Goal: Transaction & Acquisition: Register for event/course

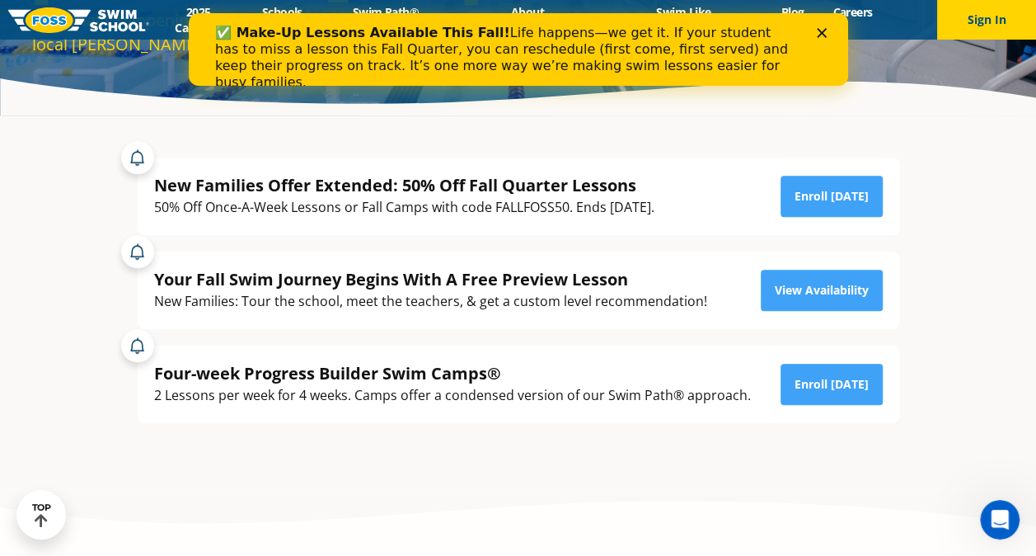
scroll to position [275, 0]
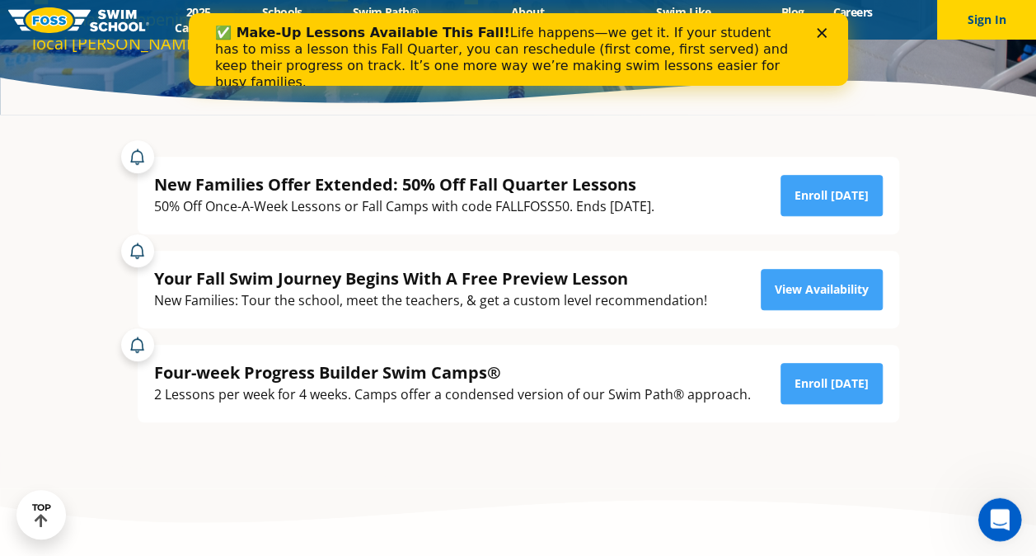
click at [994, 511] on icon "Open Intercom Messenger" at bounding box center [997, 517] width 27 height 27
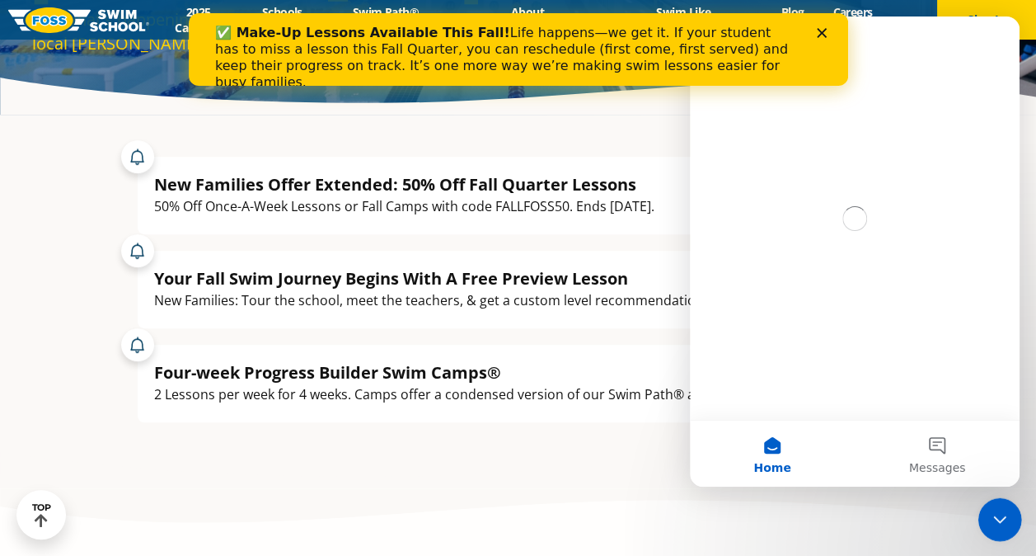
scroll to position [0, 0]
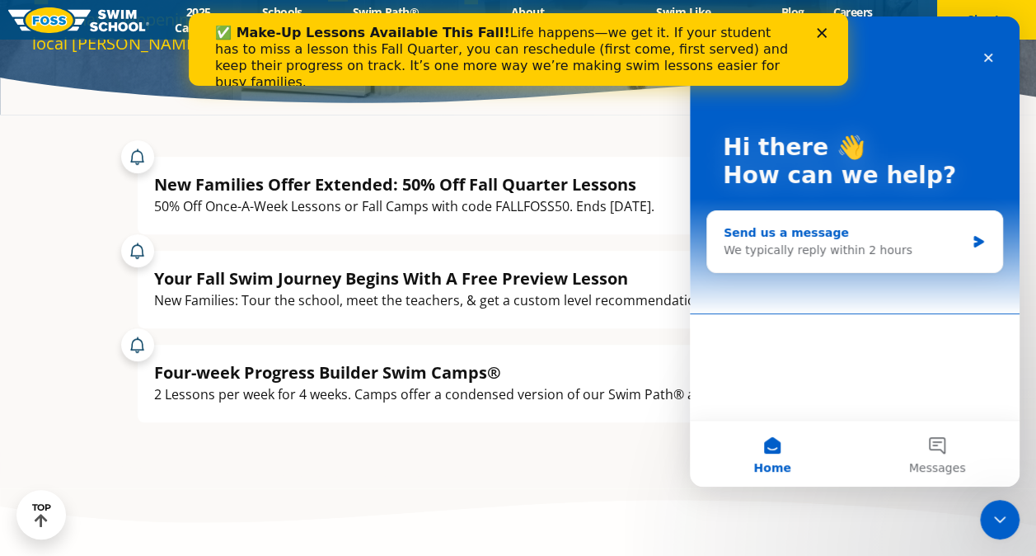
click at [866, 254] on div "We typically reply within 2 hours" at bounding box center [845, 250] width 242 height 17
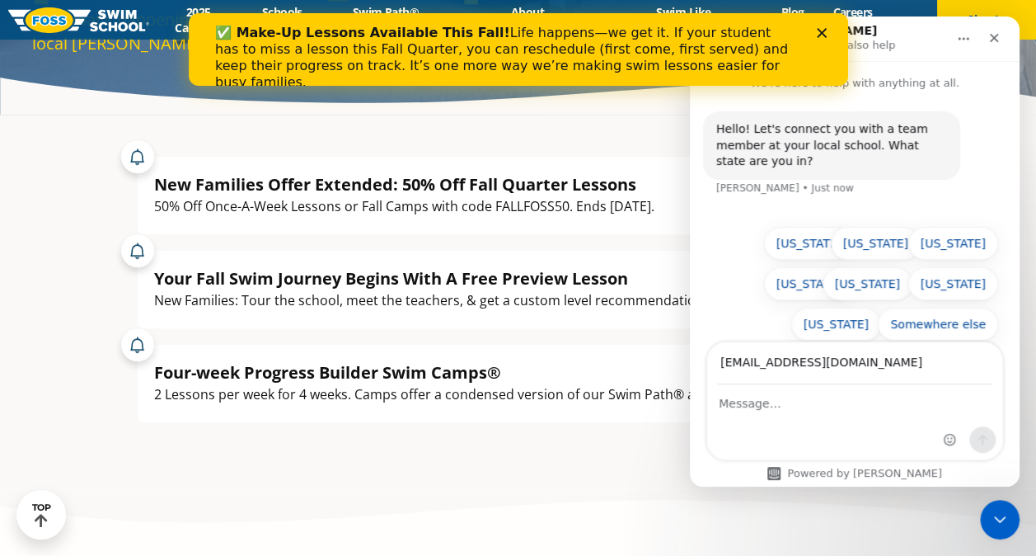
type input "rshah816@yahoo.com"
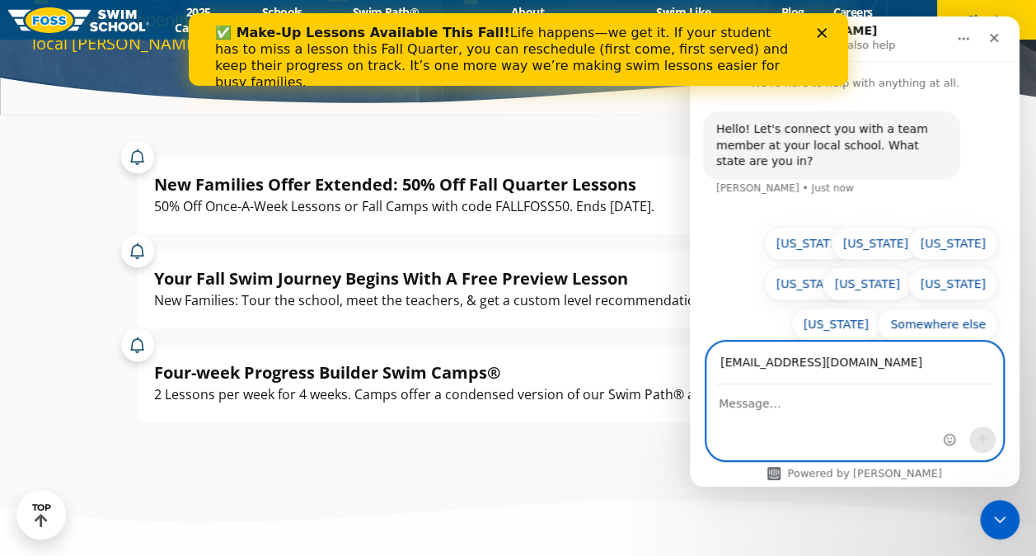
click at [728, 407] on textarea "Message…" at bounding box center [854, 399] width 295 height 28
type textarea "Hi there,"
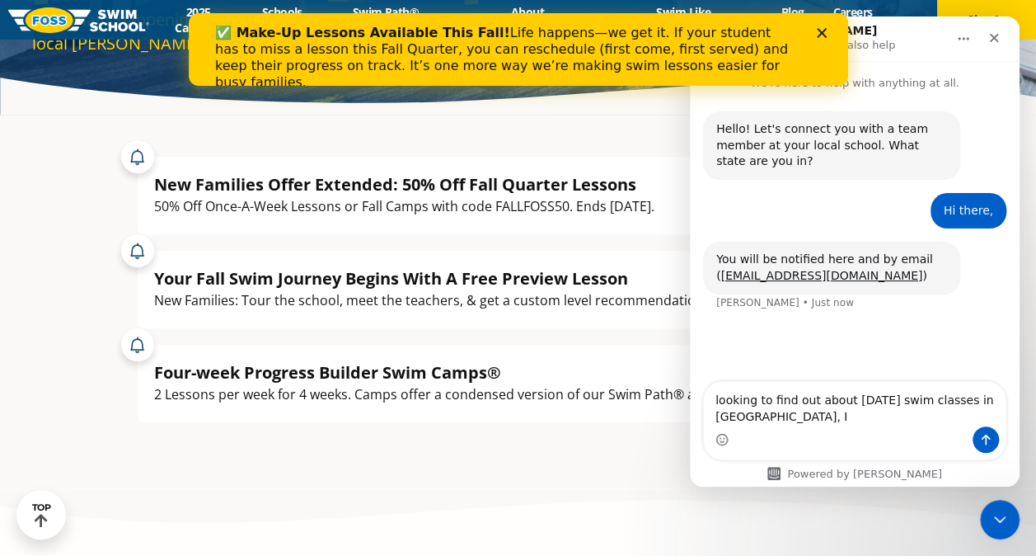
type textarea "looking to find out about friday swim classes in glenview, IL"
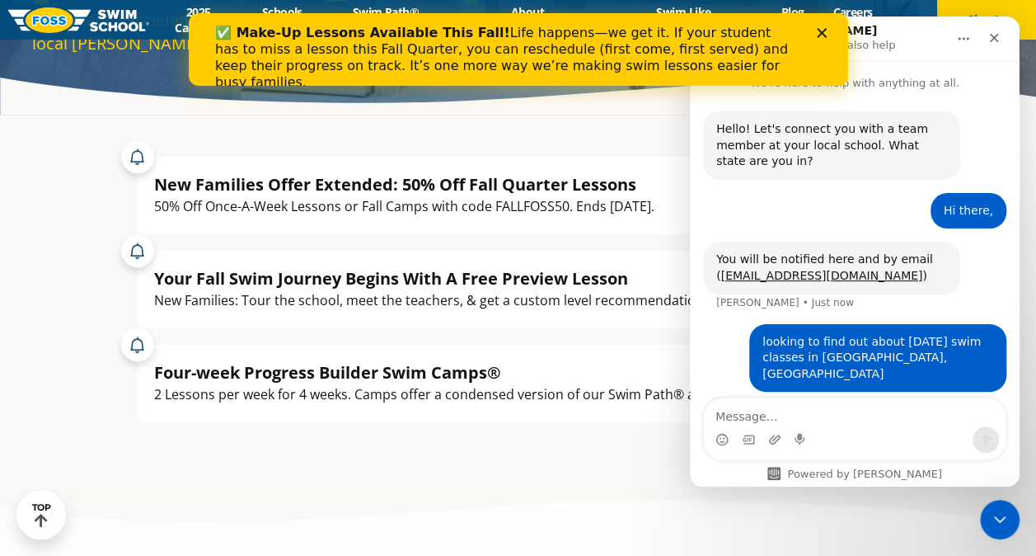
click at [721, 359] on div "looking to find out about friday swim classes in glenview, IL • Just now" at bounding box center [854, 368] width 303 height 88
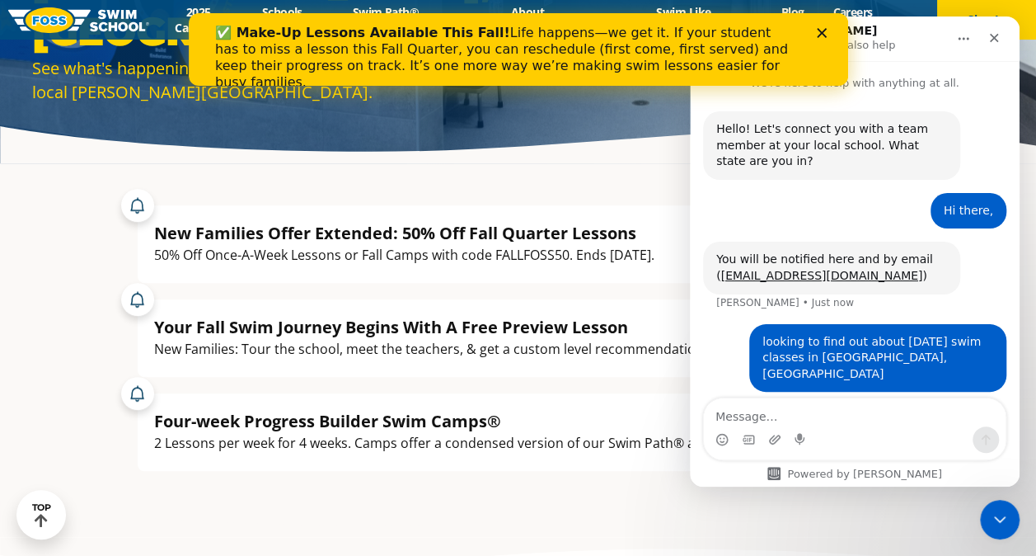
scroll to position [228, 0]
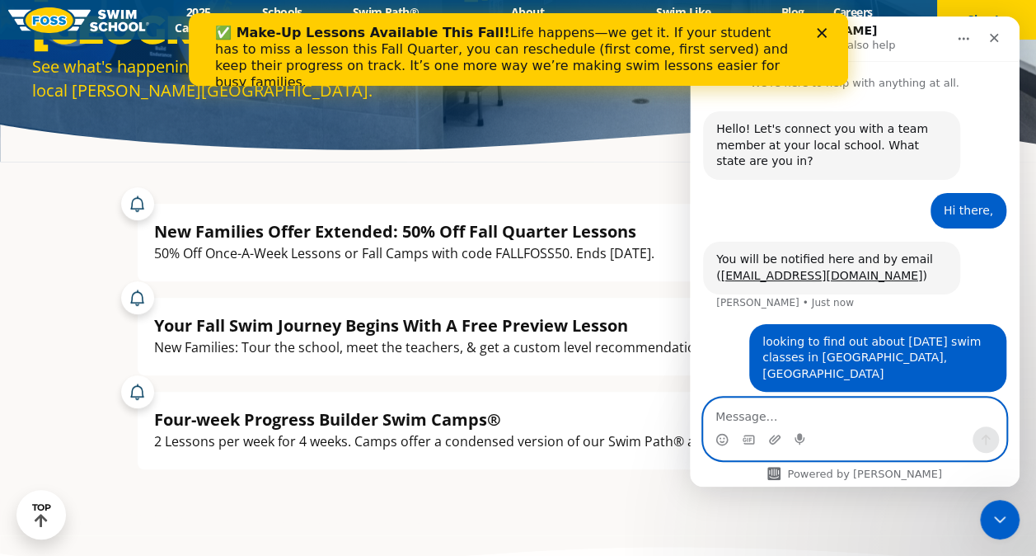
click at [796, 414] on textarea "Message…" at bounding box center [855, 412] width 302 height 28
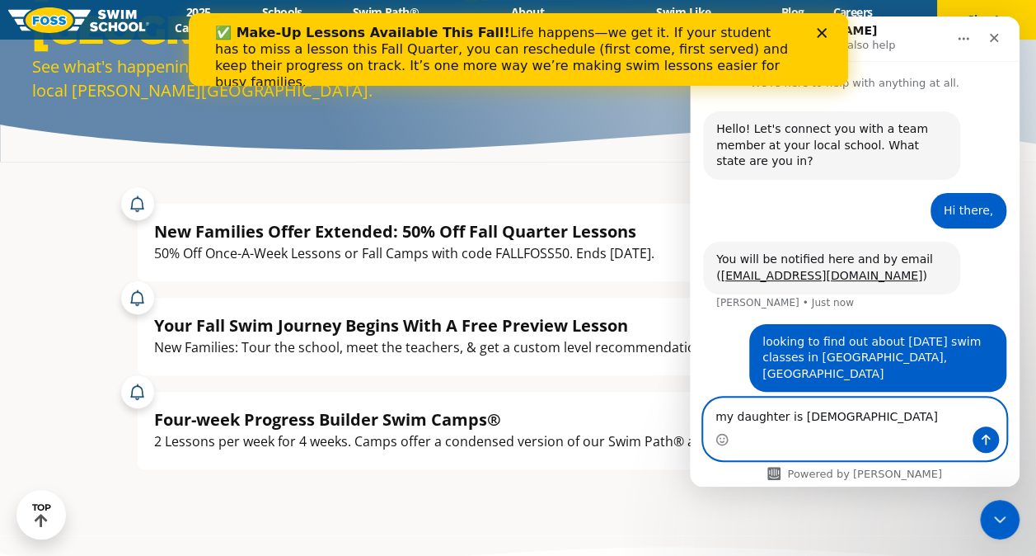
type textarea "my daughter is 7 yrs old"
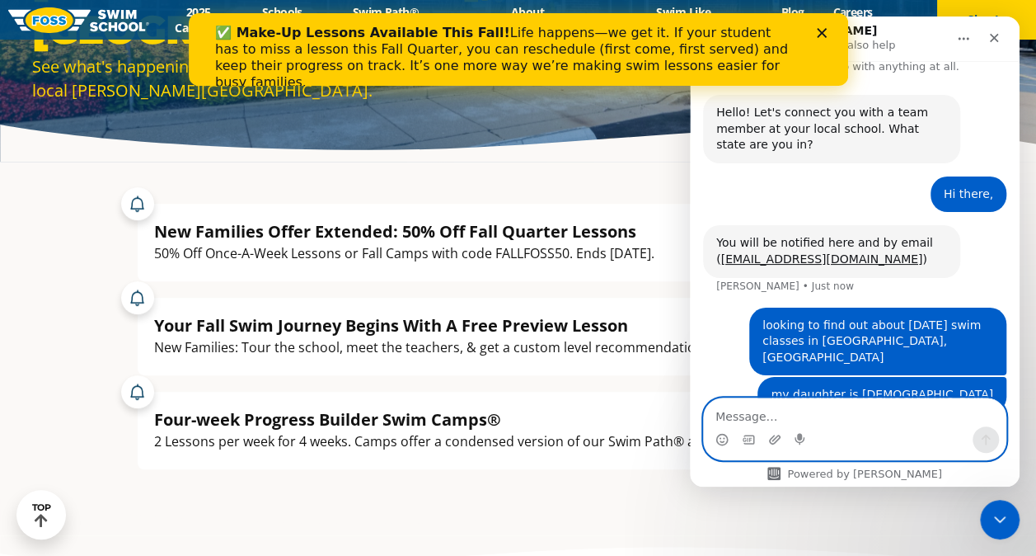
scroll to position [16, 0]
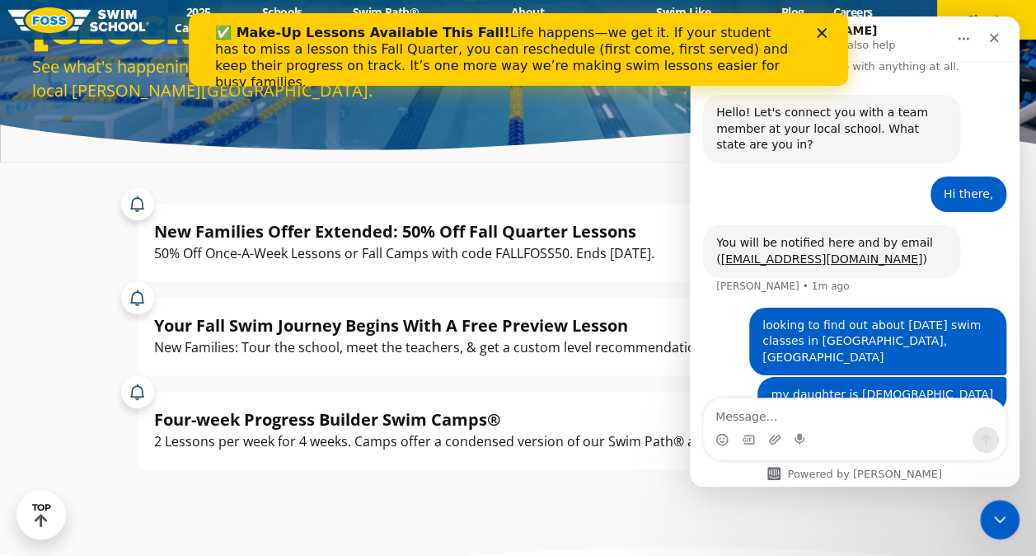
click at [867, 252] on div "You will be notified here and by email ( rshah816@yahoo.com ) Emerson • 1m ago" at bounding box center [831, 251] width 257 height 52
click at [823, 29] on icon "Close" at bounding box center [821, 33] width 10 height 10
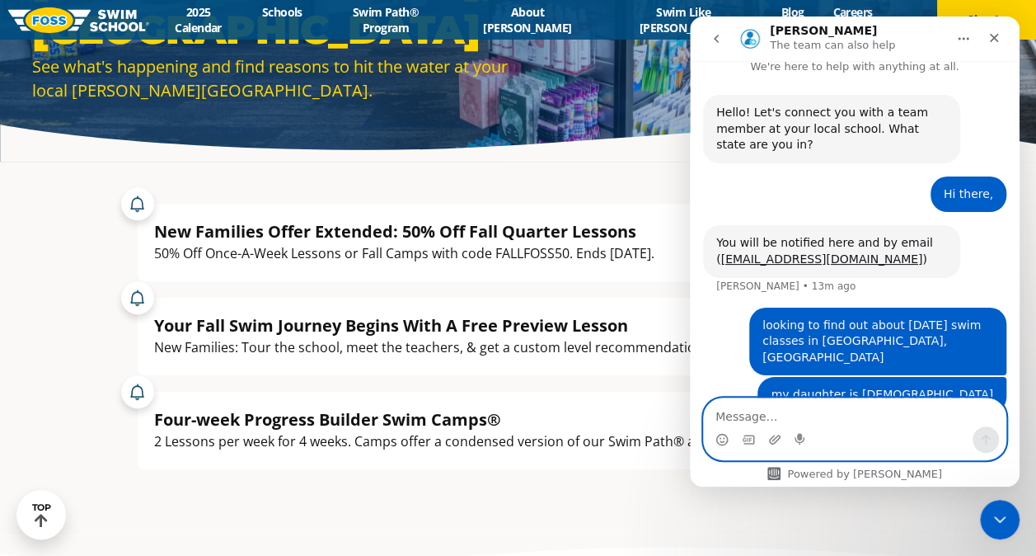
click at [786, 416] on textarea "Message…" at bounding box center [855, 412] width 302 height 28
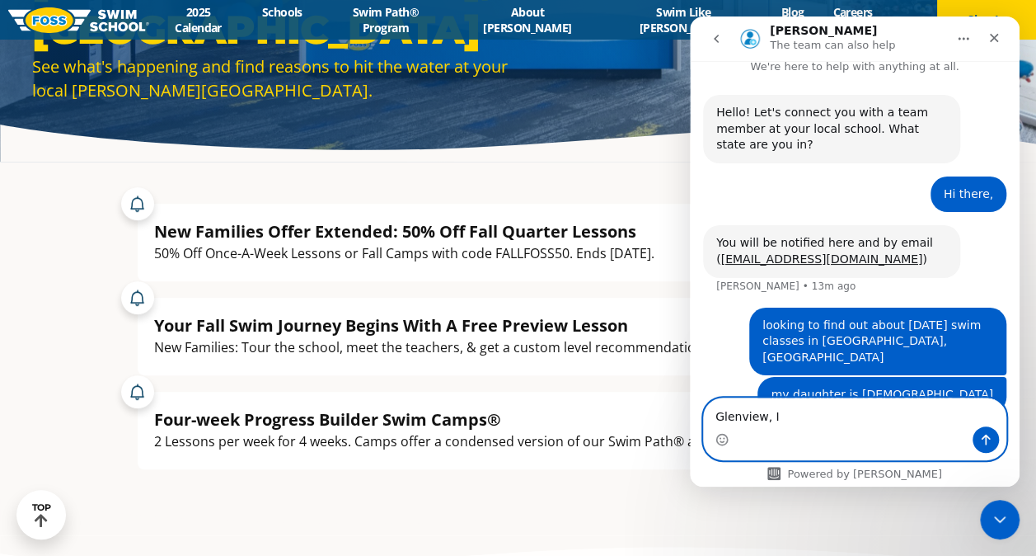
type textarea "[GEOGRAPHIC_DATA], [GEOGRAPHIC_DATA]"
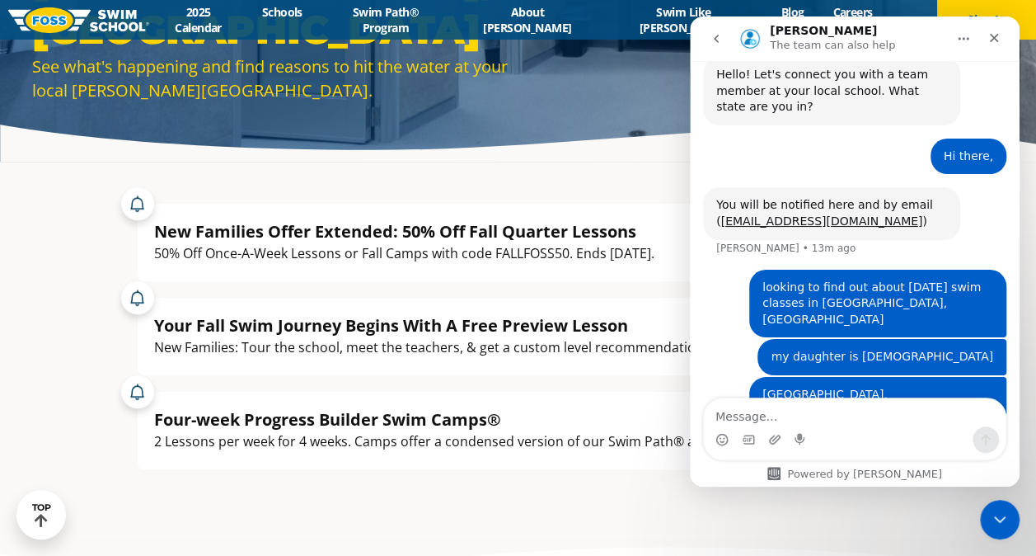
click at [963, 32] on icon "Home" at bounding box center [963, 38] width 13 height 13
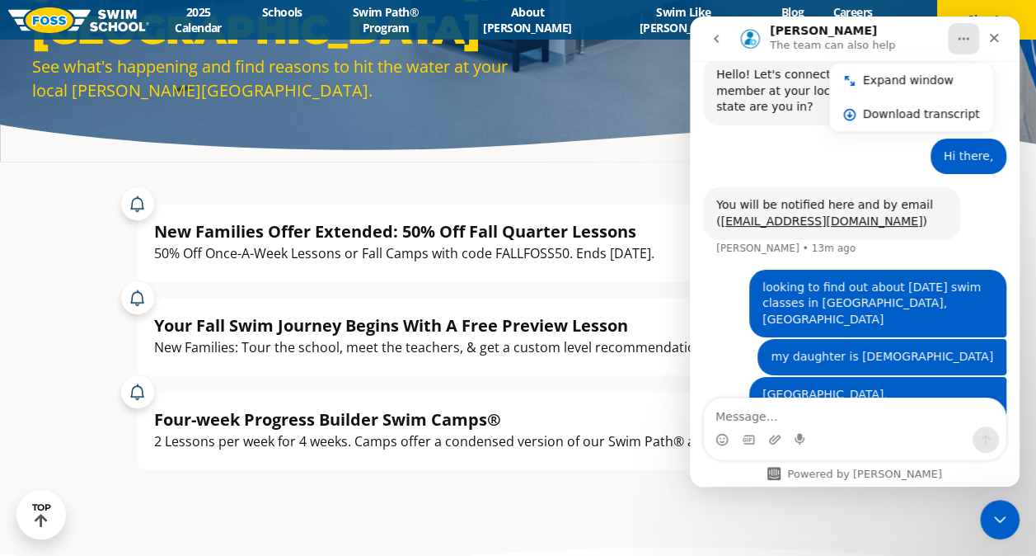
click at [912, 31] on div "Emerson The team can also help" at bounding box center [841, 39] width 209 height 29
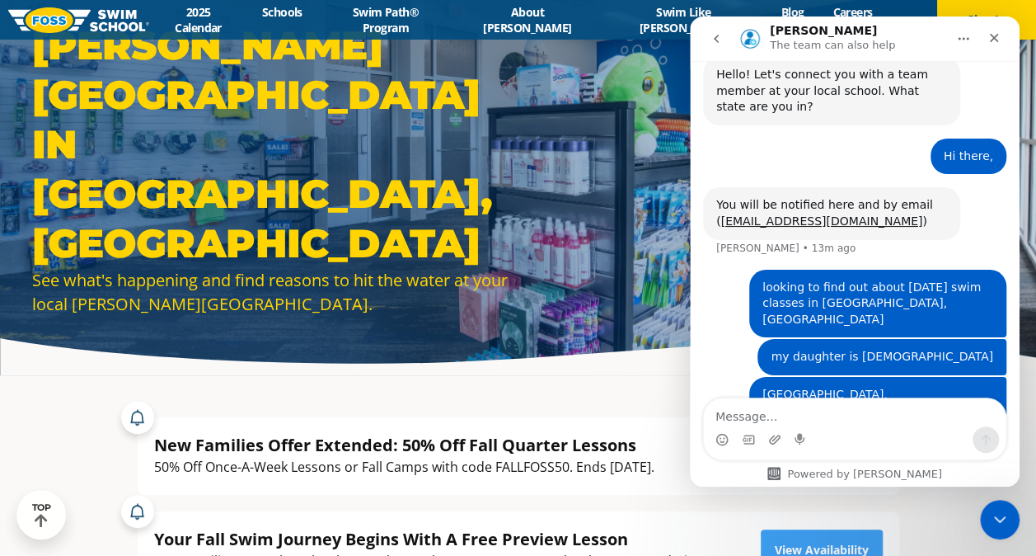
scroll to position [0, 0]
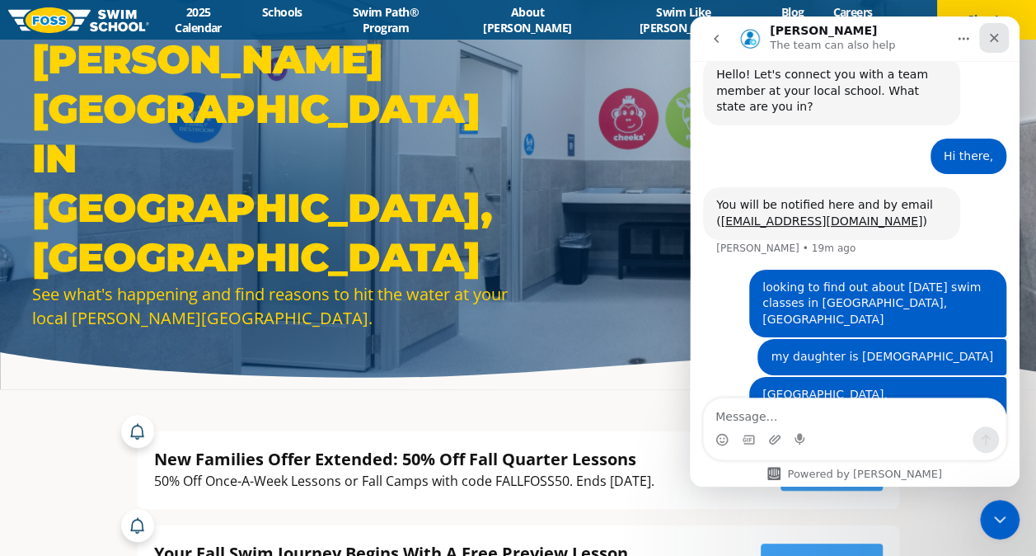
click at [998, 34] on icon "Close" at bounding box center [994, 37] width 13 height 13
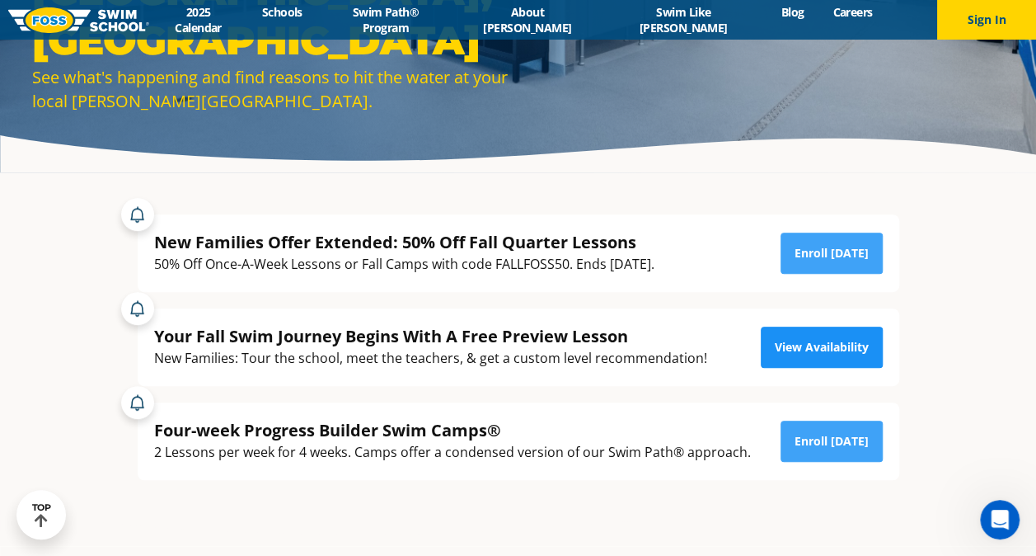
scroll to position [218, 0]
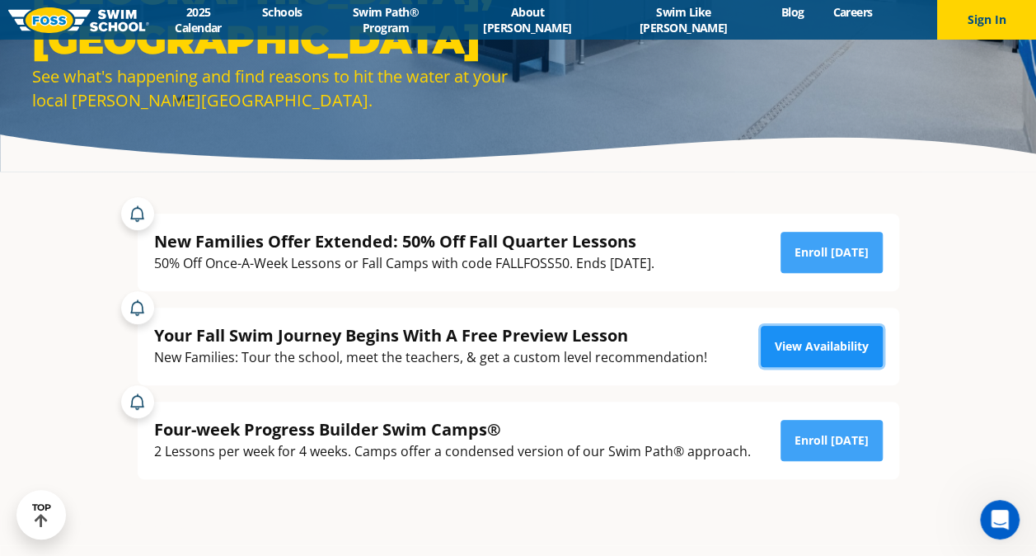
click at [809, 352] on link "View Availability" at bounding box center [822, 346] width 122 height 41
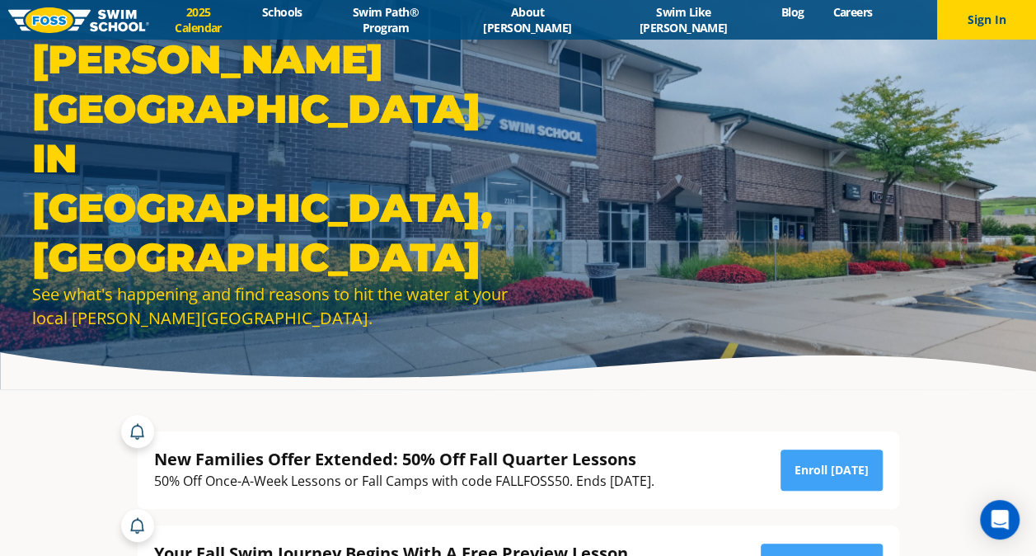
click at [237, 16] on link "2025 Calendar" at bounding box center [198, 19] width 98 height 31
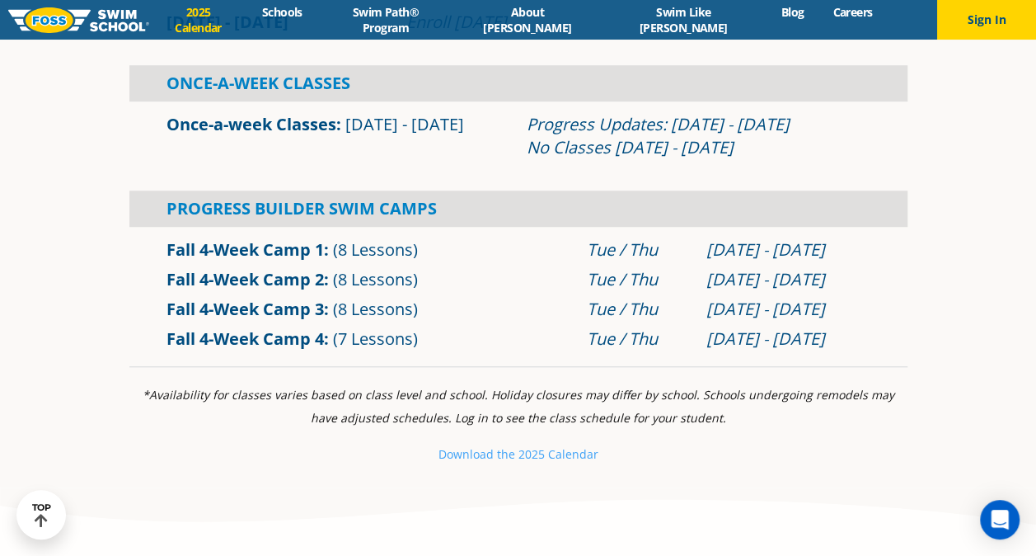
scroll to position [603, 0]
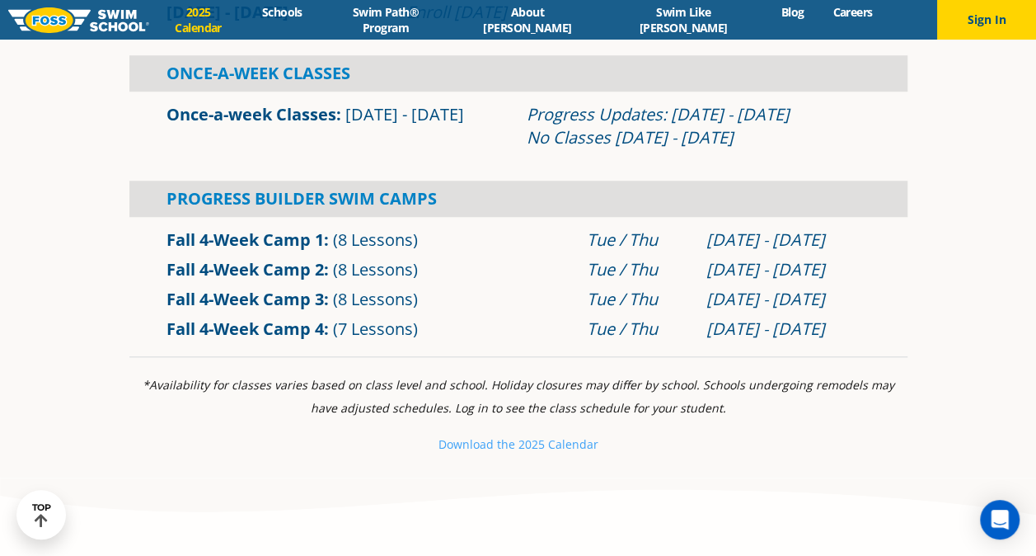
click at [331, 114] on link "Once-a-week Classes" at bounding box center [252, 114] width 170 height 22
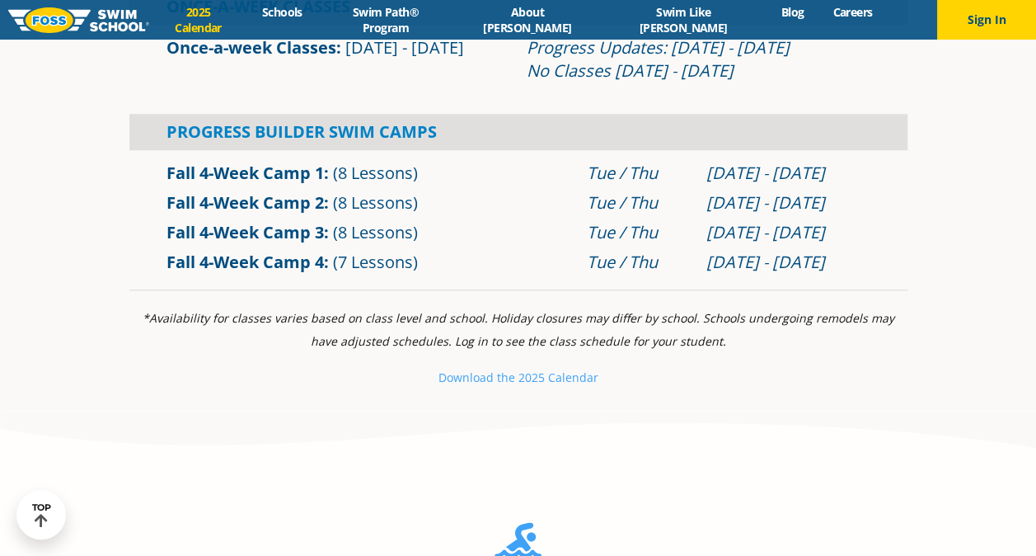
scroll to position [674, 0]
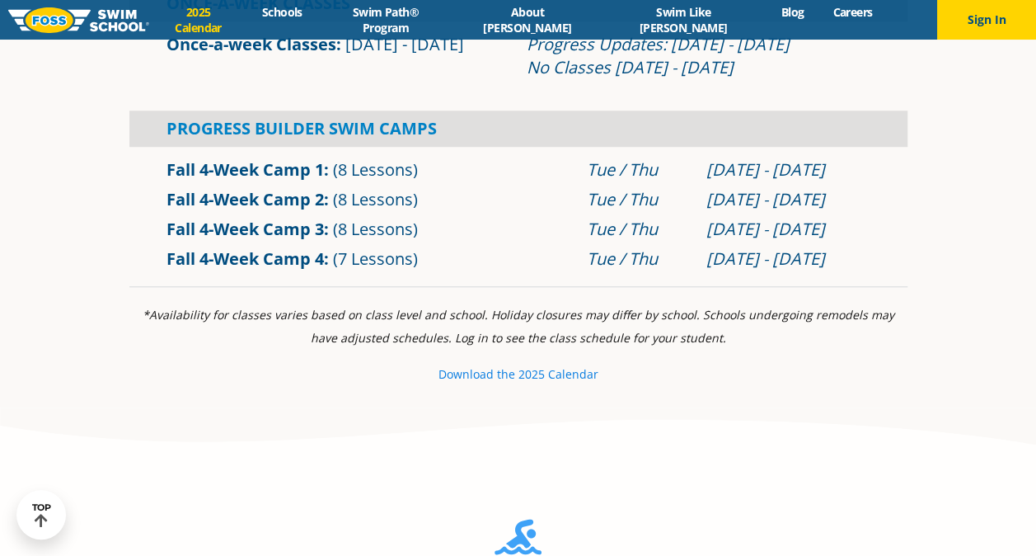
click at [468, 373] on small "Download th" at bounding box center [474, 374] width 70 height 16
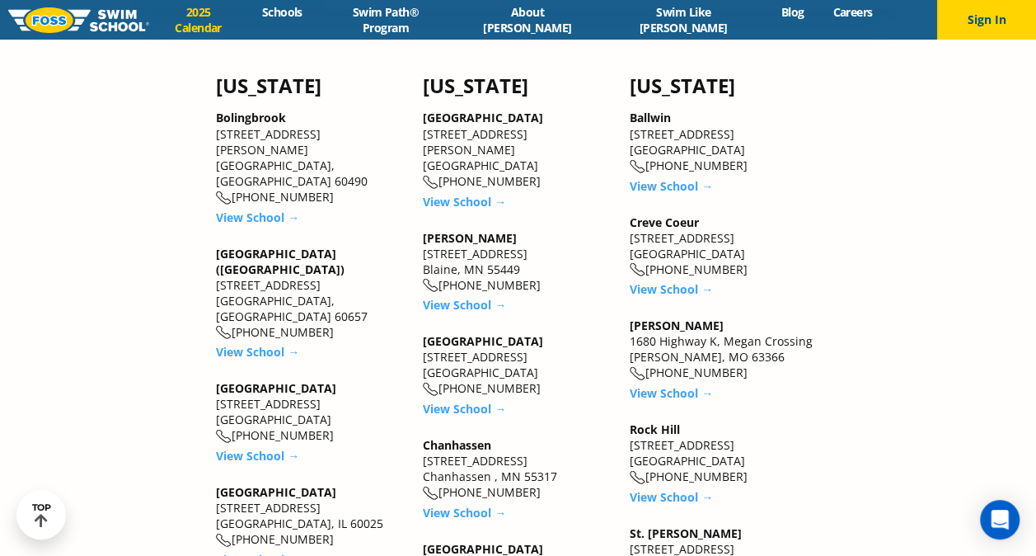
scroll to position [1458, 0]
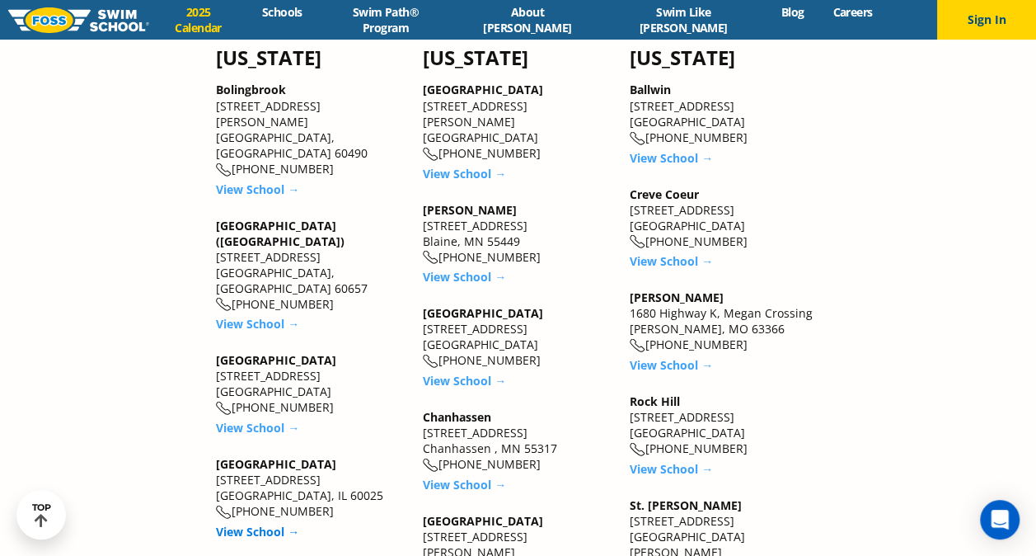
click at [256, 523] on link "View School →" at bounding box center [257, 531] width 83 height 16
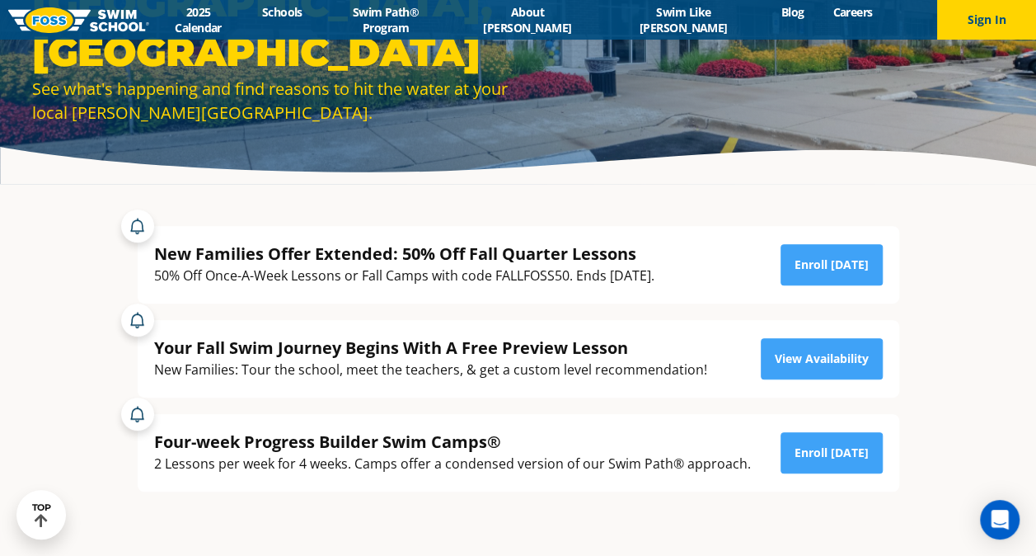
scroll to position [206, 0]
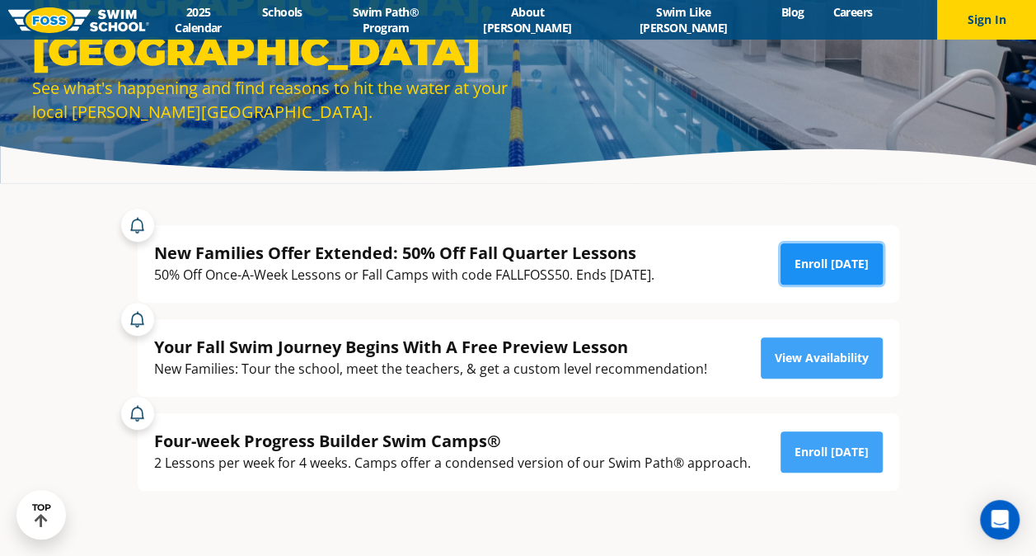
click at [834, 262] on link "Enroll [DATE]" at bounding box center [832, 263] width 102 height 41
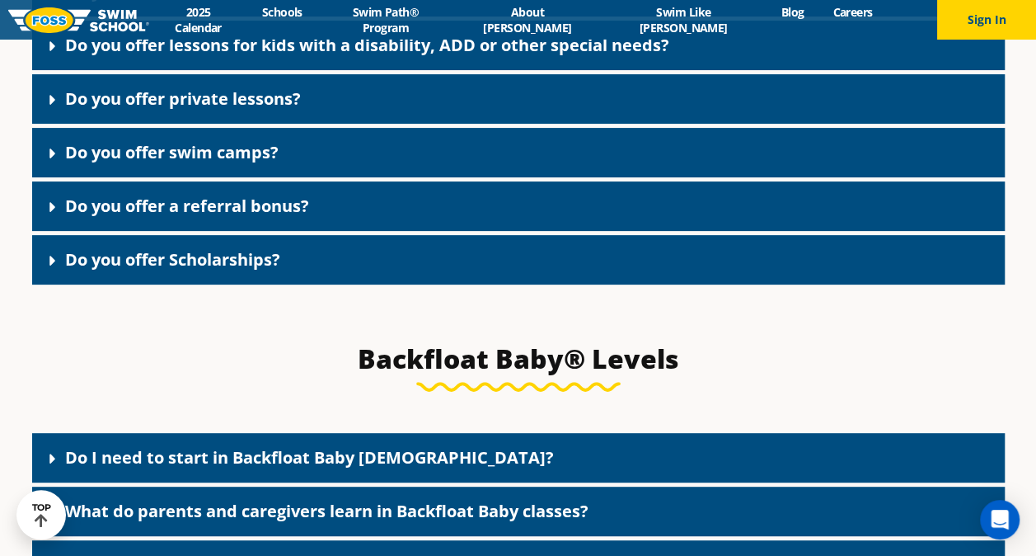
scroll to position [3195, 0]
